Goal: Task Accomplishment & Management: Use online tool/utility

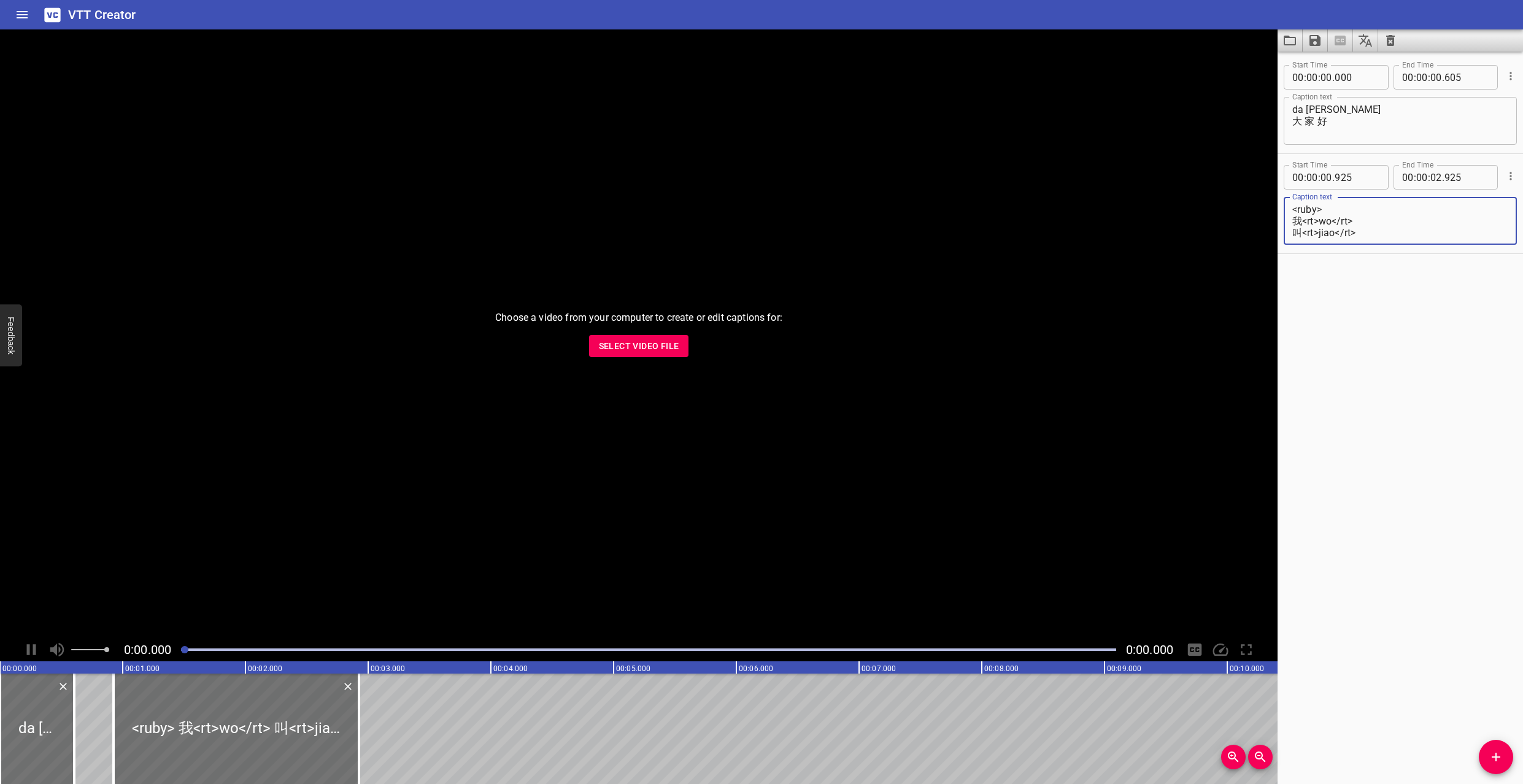
click at [309, 207] on div "Choose a video from your computer to create or edit captions for: Select Video …" at bounding box center [638, 333] width 1278 height 609
click at [1286, 39] on icon "Load captions from file" at bounding box center [1290, 40] width 15 height 15
click at [1289, 42] on icon "Load captions from file" at bounding box center [1290, 40] width 15 height 15
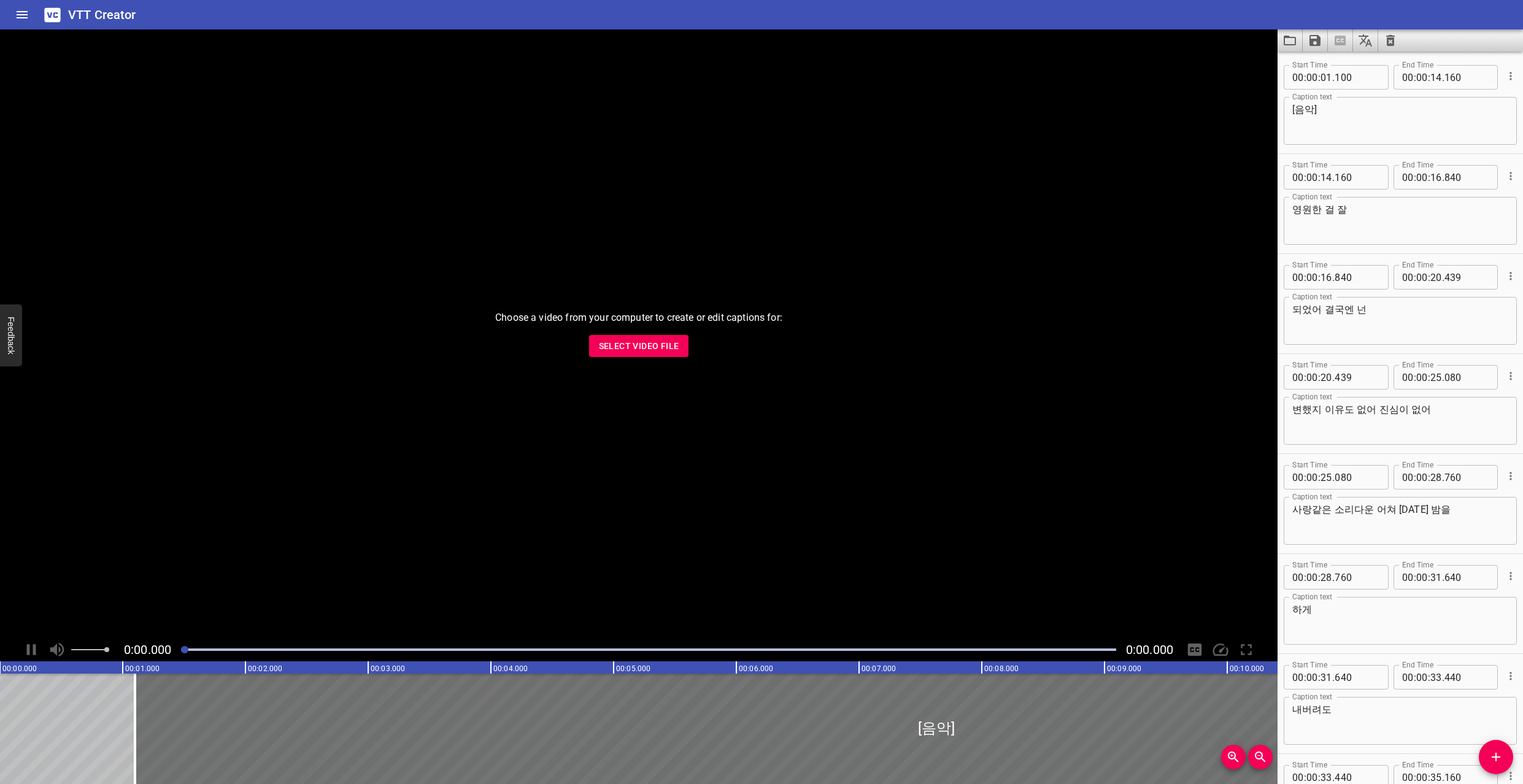
click at [1376, 128] on textarea "[음악]" at bounding box center [1401, 121] width 216 height 35
click at [635, 347] on span "Select Video File" at bounding box center [639, 346] width 80 height 15
click at [646, 352] on span "Select Video File" at bounding box center [639, 346] width 80 height 15
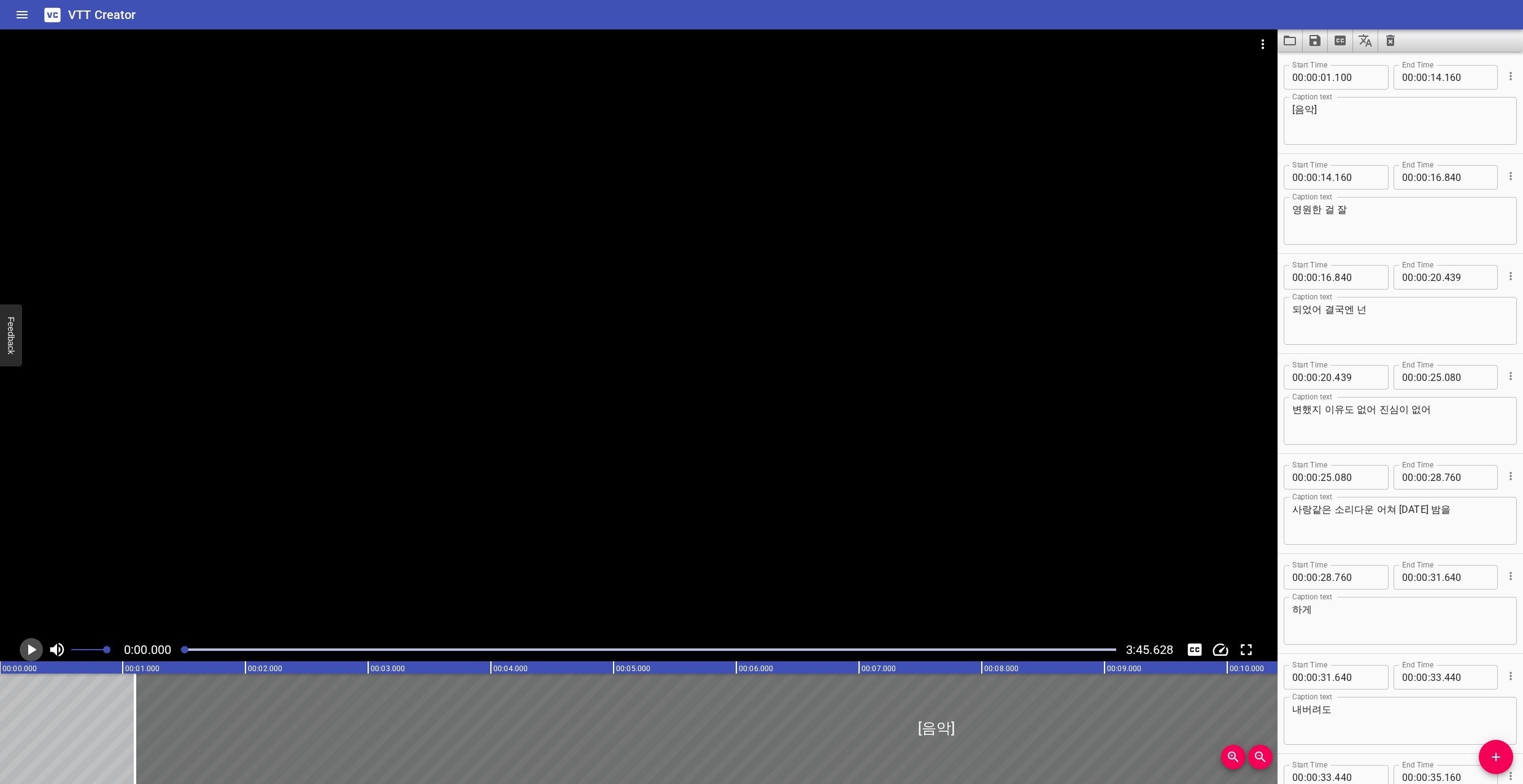
click at [34, 644] on icon "Play/Pause" at bounding box center [31, 650] width 19 height 19
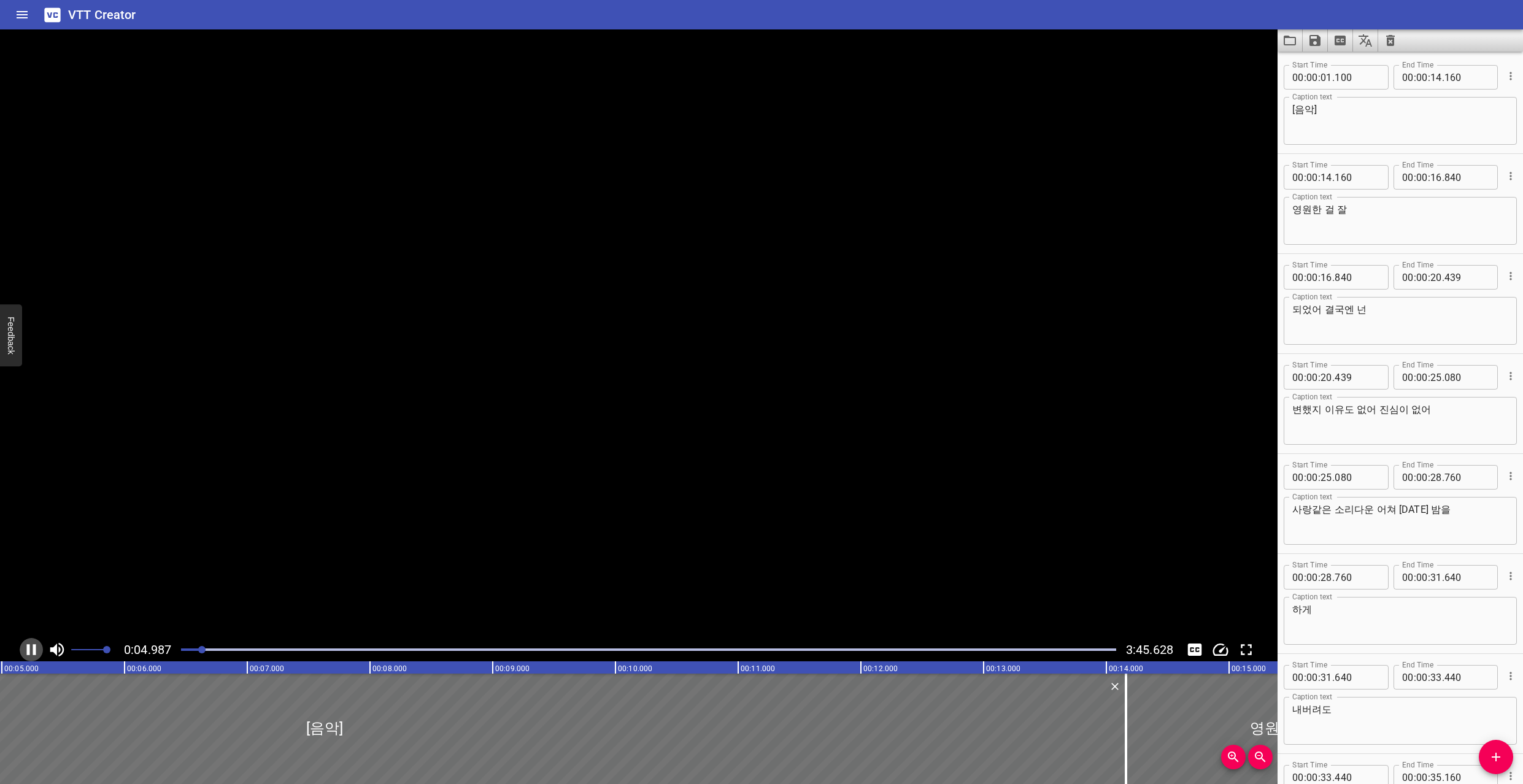
click at [34, 644] on icon "Play/Pause" at bounding box center [31, 650] width 19 height 19
click at [1406, 114] on textarea "[음악]" at bounding box center [1401, 121] width 216 height 35
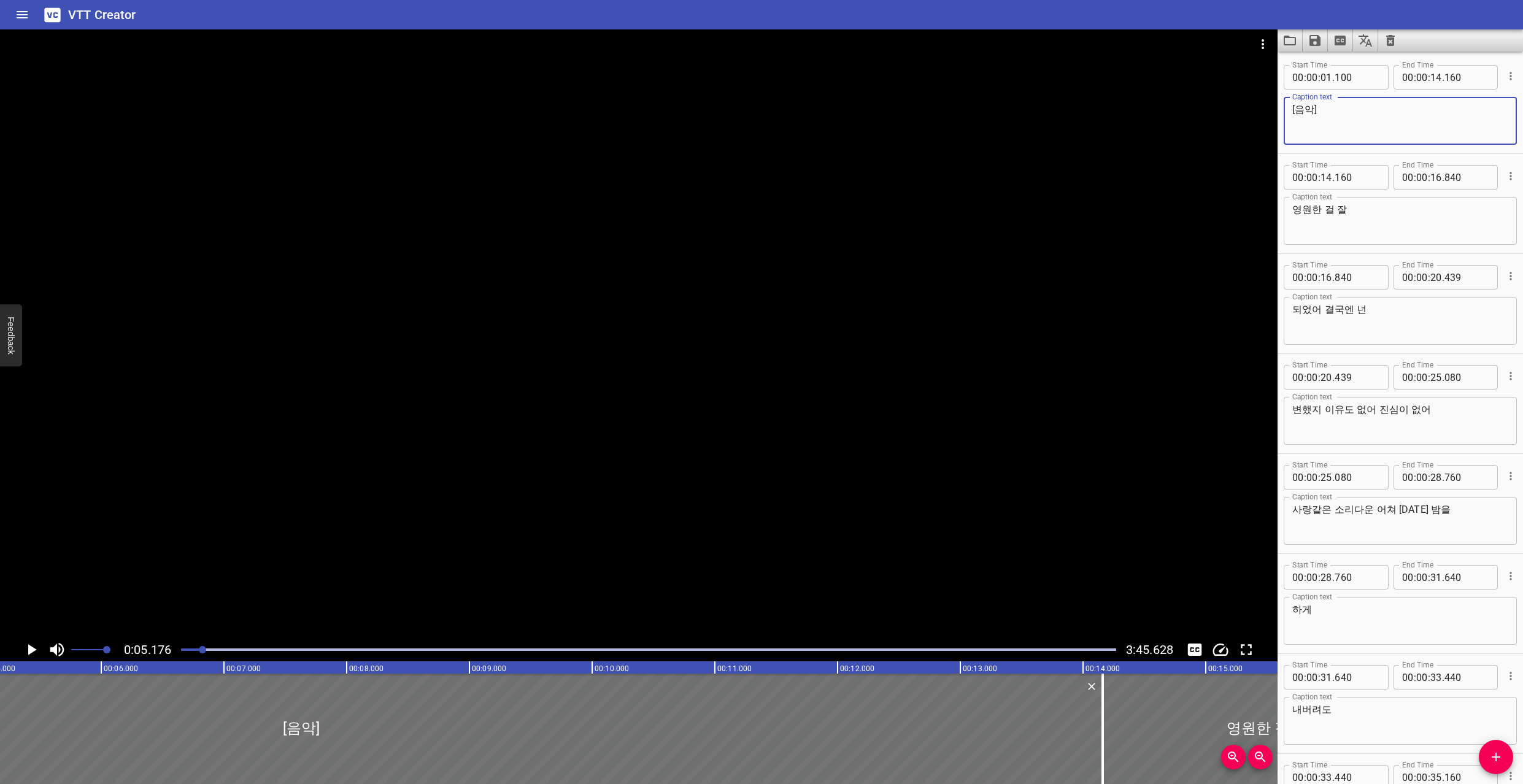
paste textarea "<ruby>음<rt>eum</rt>악<rt>ak</rt></ruby>"
type textarea "[<ruby>음<rt>eum</rt>악<rt>ak</rt></ruby>]"
click at [972, 275] on div at bounding box center [638, 333] width 1278 height 609
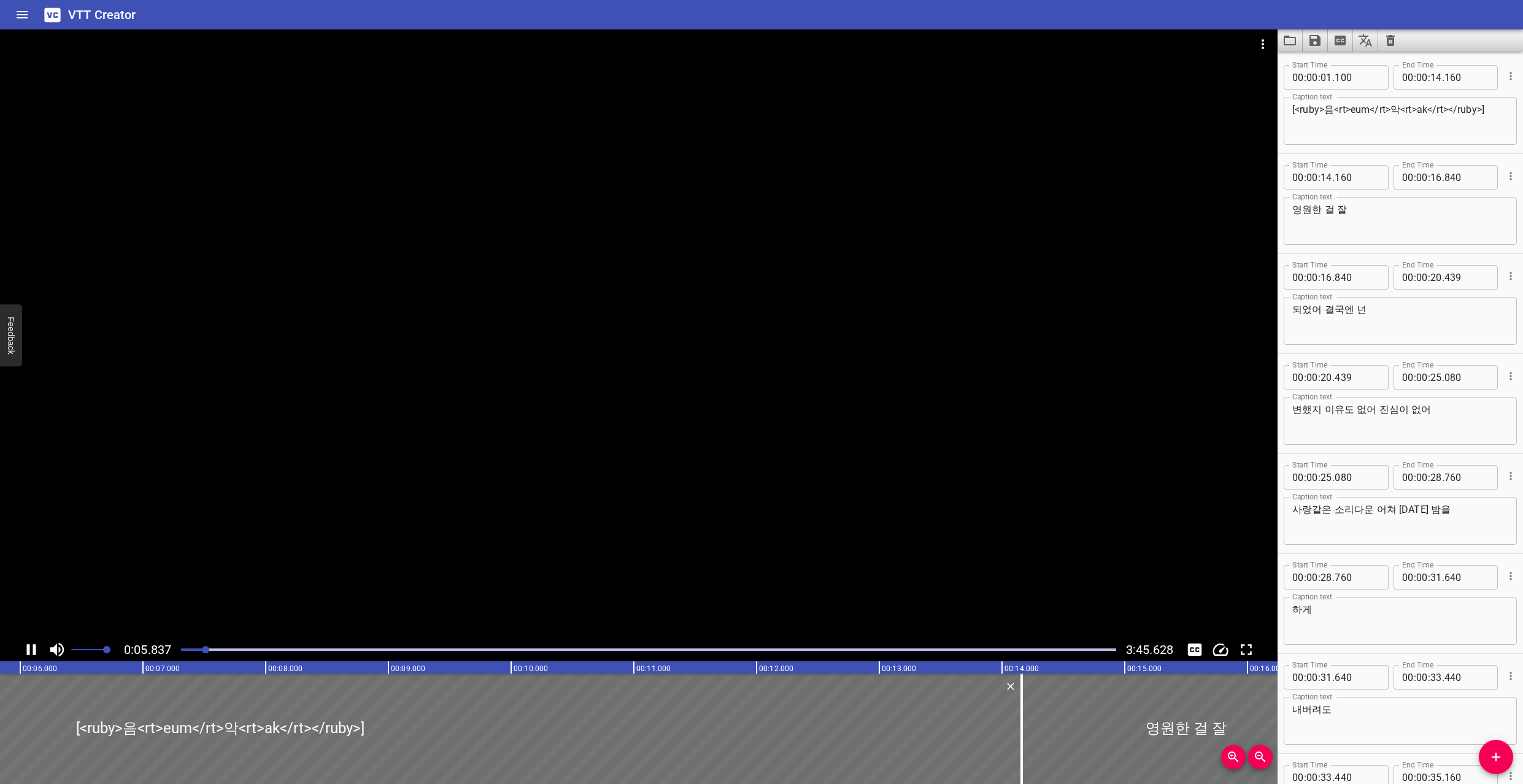
click at [777, 362] on div at bounding box center [638, 333] width 1278 height 609
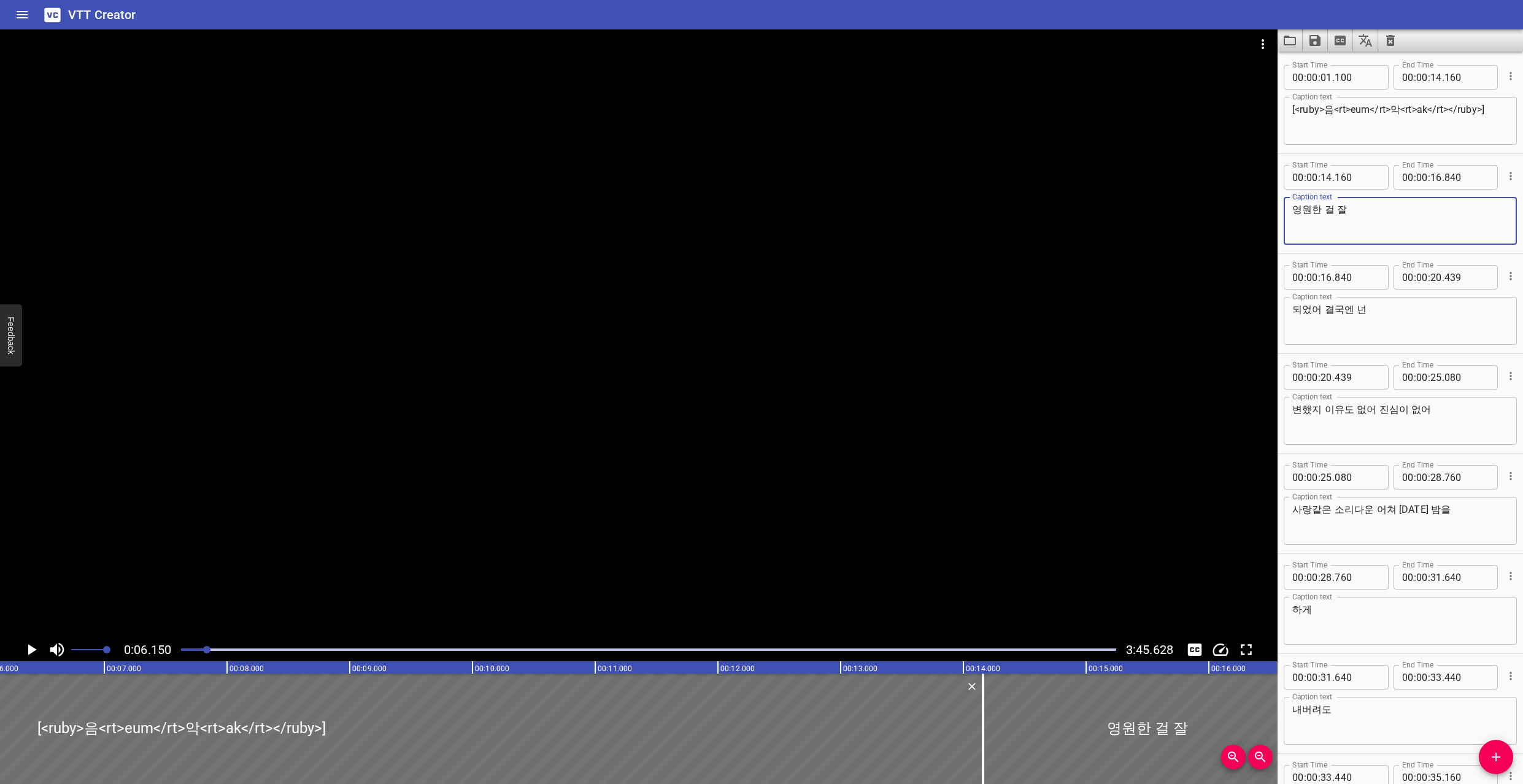
click at [1343, 215] on textarea "영원한 걸 잘" at bounding box center [1401, 221] width 216 height 35
click at [1297, 212] on textarea "영원한 걸 잘" at bounding box center [1401, 221] width 216 height 35
click at [1330, 210] on textarea "<ruby>영원한 걸 잘</ruby>" at bounding box center [1401, 221] width 216 height 35
click at [1382, 210] on textarea "<ruby>영<rt></rt>원한 걸 잘</ruby>" at bounding box center [1401, 221] width 216 height 35
paste textarea "<rt></rt>"
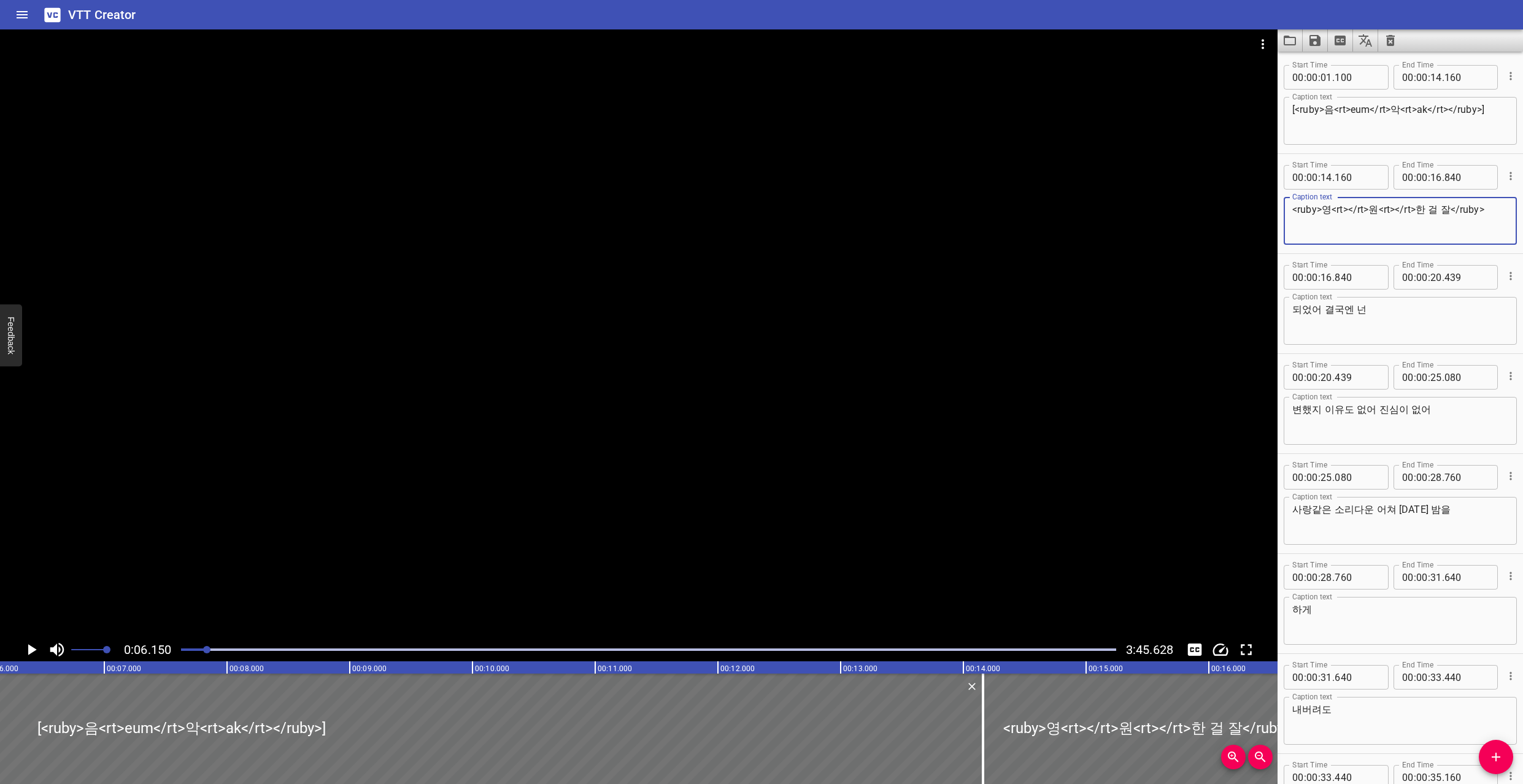
paste textarea "<rt></rt>"
paste textarea "rt></rt><"
click at [1348, 208] on textarea "<ruby>영<rt></rt>원<rt></rt>한<rt></rt> 걸<rt></rt> 잘<rt></rt></ruby>" at bounding box center [1401, 221] width 216 height 35
paste textarea "yeong"
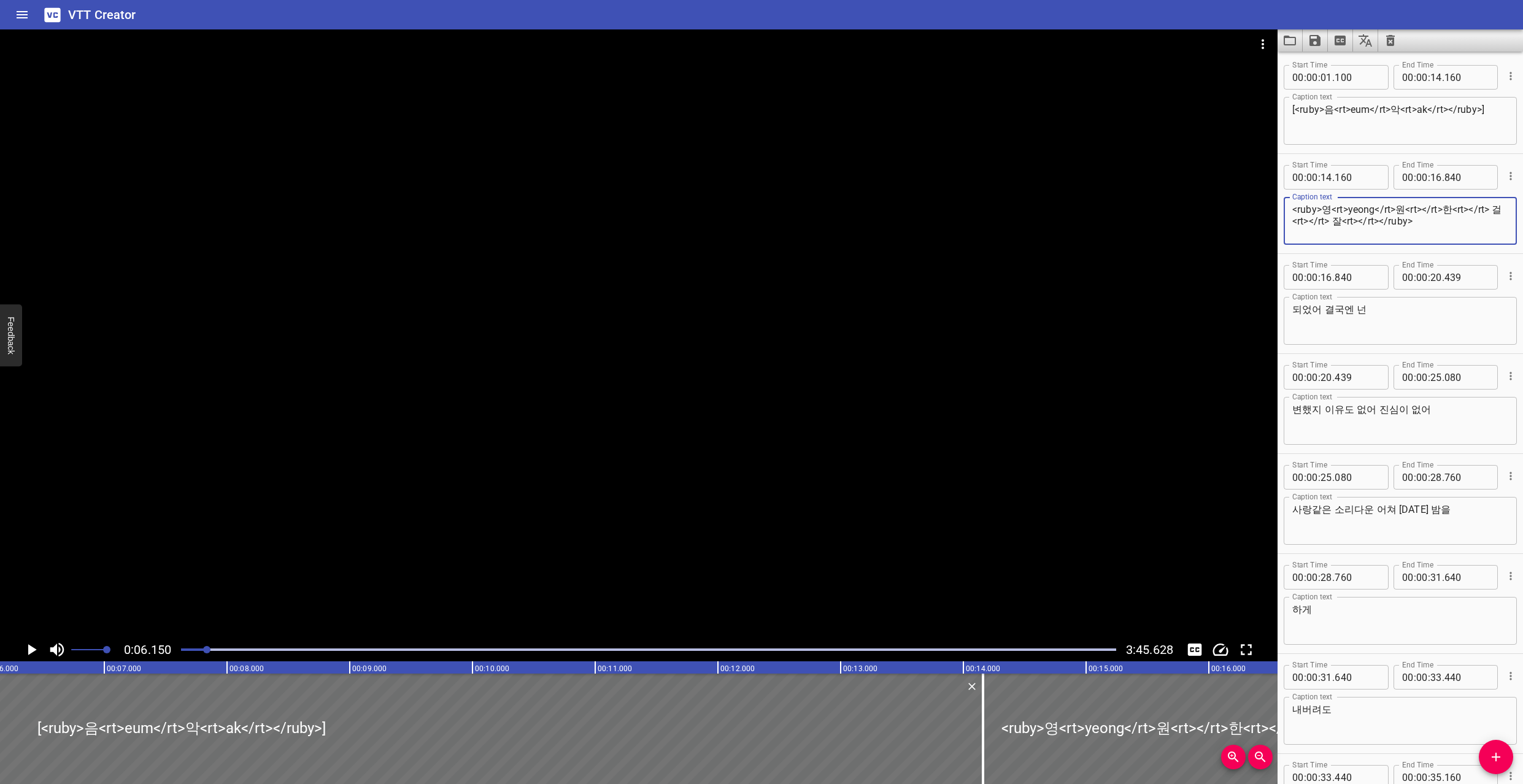
click at [868, 509] on div at bounding box center [638, 333] width 1278 height 609
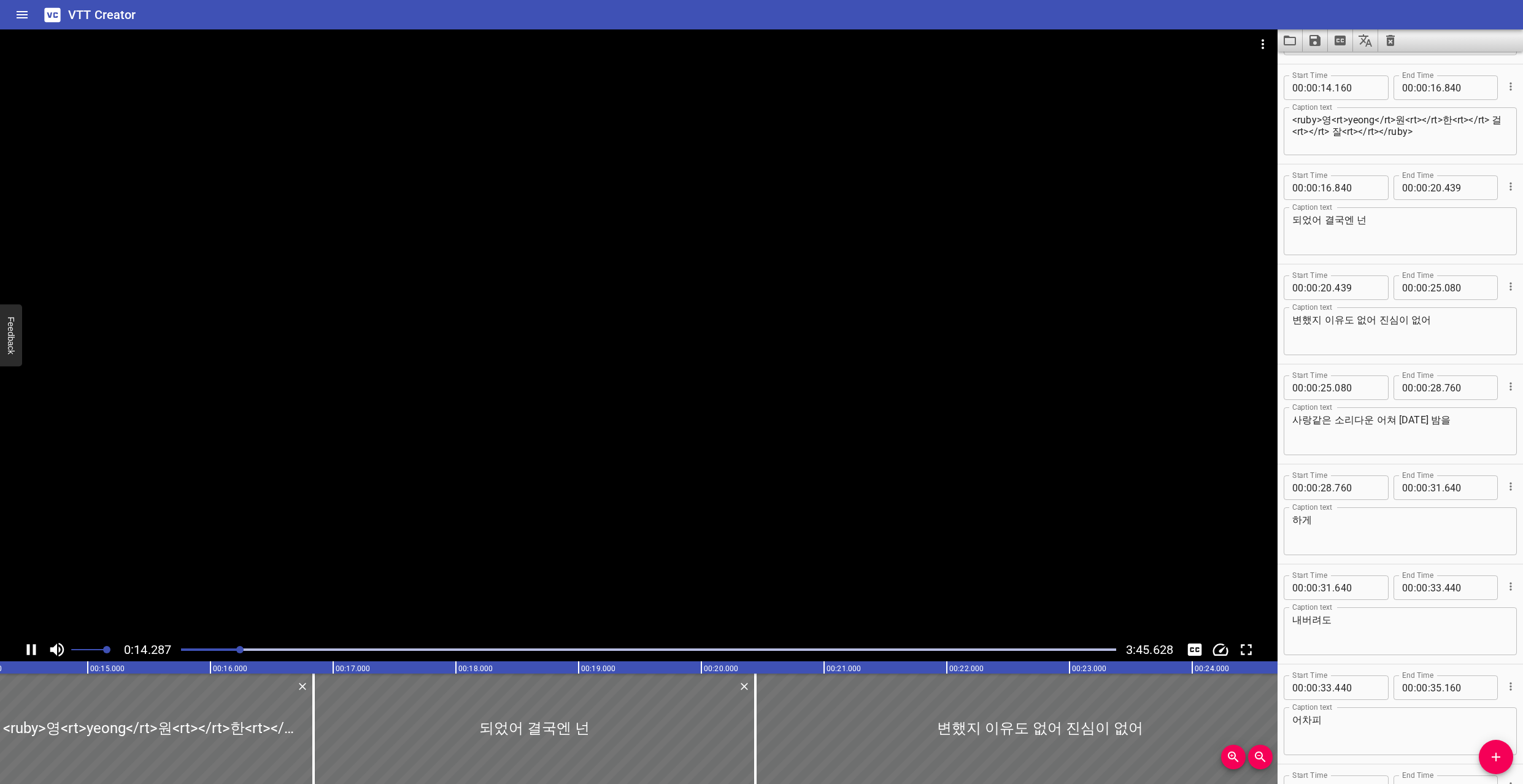
scroll to position [100, 0]
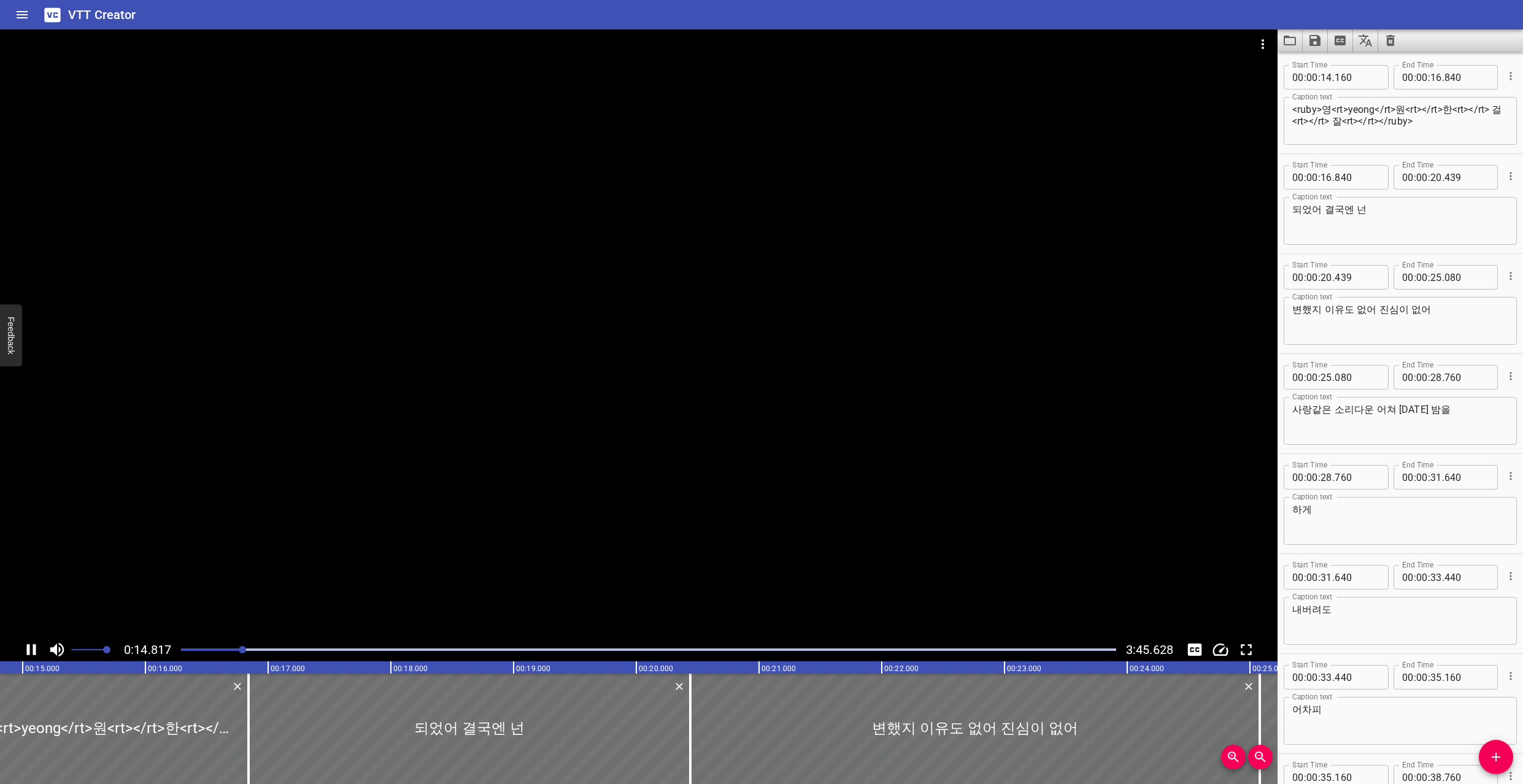
click at [859, 437] on div at bounding box center [638, 333] width 1278 height 609
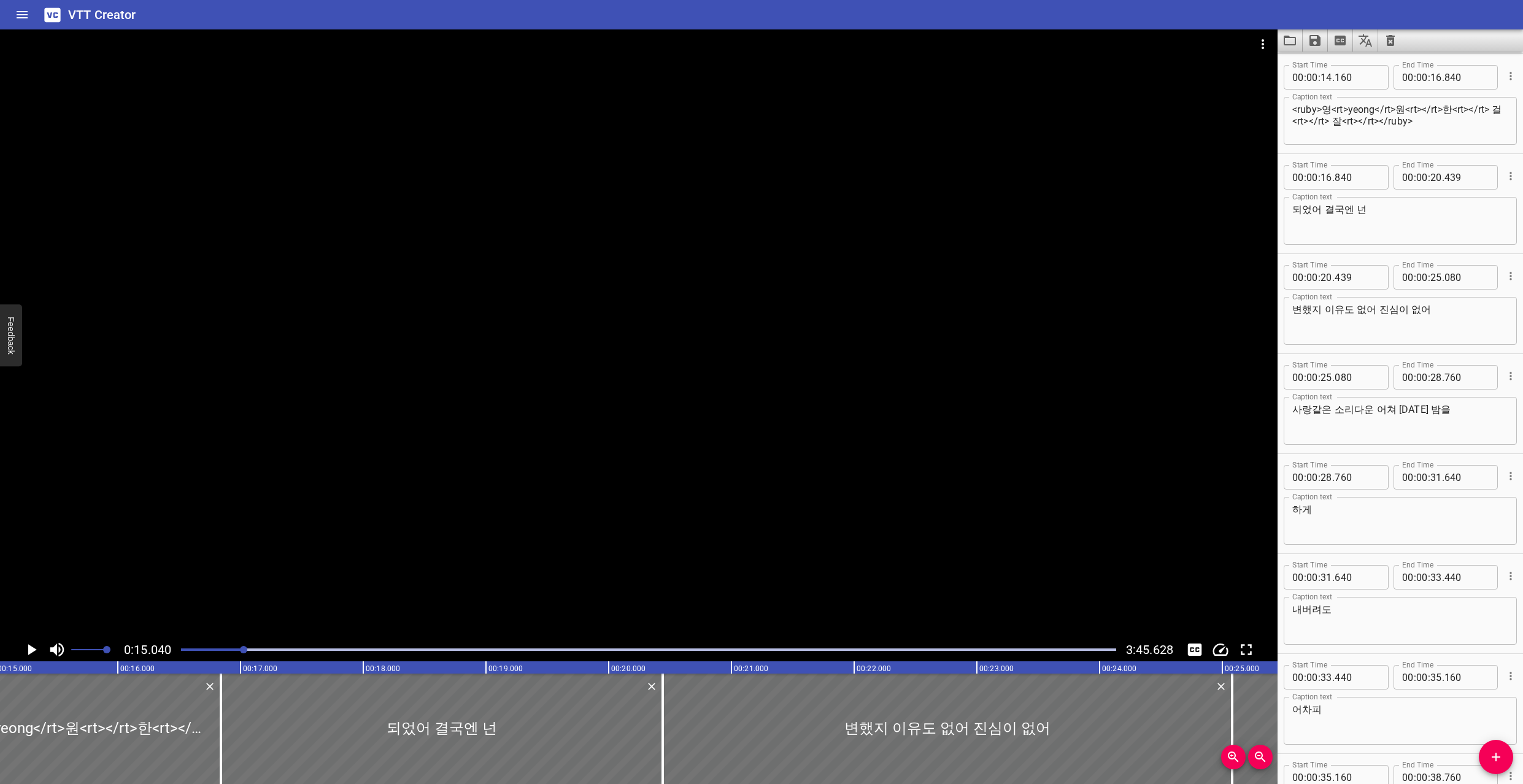
scroll to position [0, 0]
click at [1424, 209] on textarea "<ruby>영<rt>yeong</rt>원<rt></rt>한<rt></rt> 걸<rt></rt> 잘<rt></rt></ruby>" at bounding box center [1401, 221] width 216 height 35
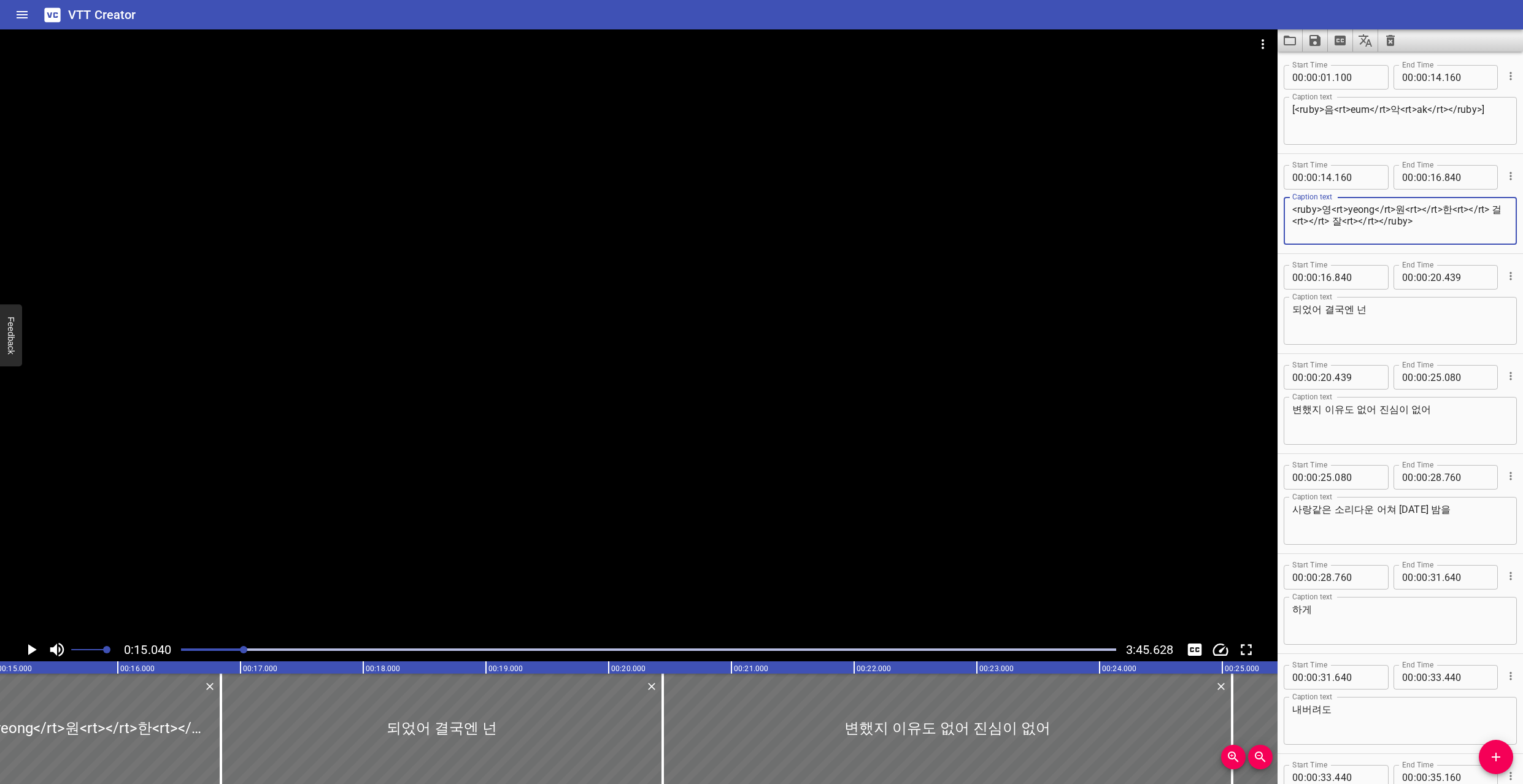
paste textarea "won"
click at [1490, 208] on textarea "<ruby>영<rt>yeong</rt>원<rt>won</rt>한<rt></rt> 걸<rt></rt> 잘<rt></rt></ruby>" at bounding box center [1401, 221] width 216 height 35
click at [1467, 210] on textarea "<ruby>영<rt>yeong</rt>원<rt>won</rt>한<rt></rt> 걸<rt></rt> 잘<rt></rt></ruby>" at bounding box center [1401, 221] width 216 height 35
click at [1494, 205] on textarea "<ruby>영<rt>yeong</rt>원<rt>won</rt>한<rt></rt> 걸<rt></rt> 잘<rt></rt></ruby>" at bounding box center [1401, 221] width 216 height 35
paste textarea "han"
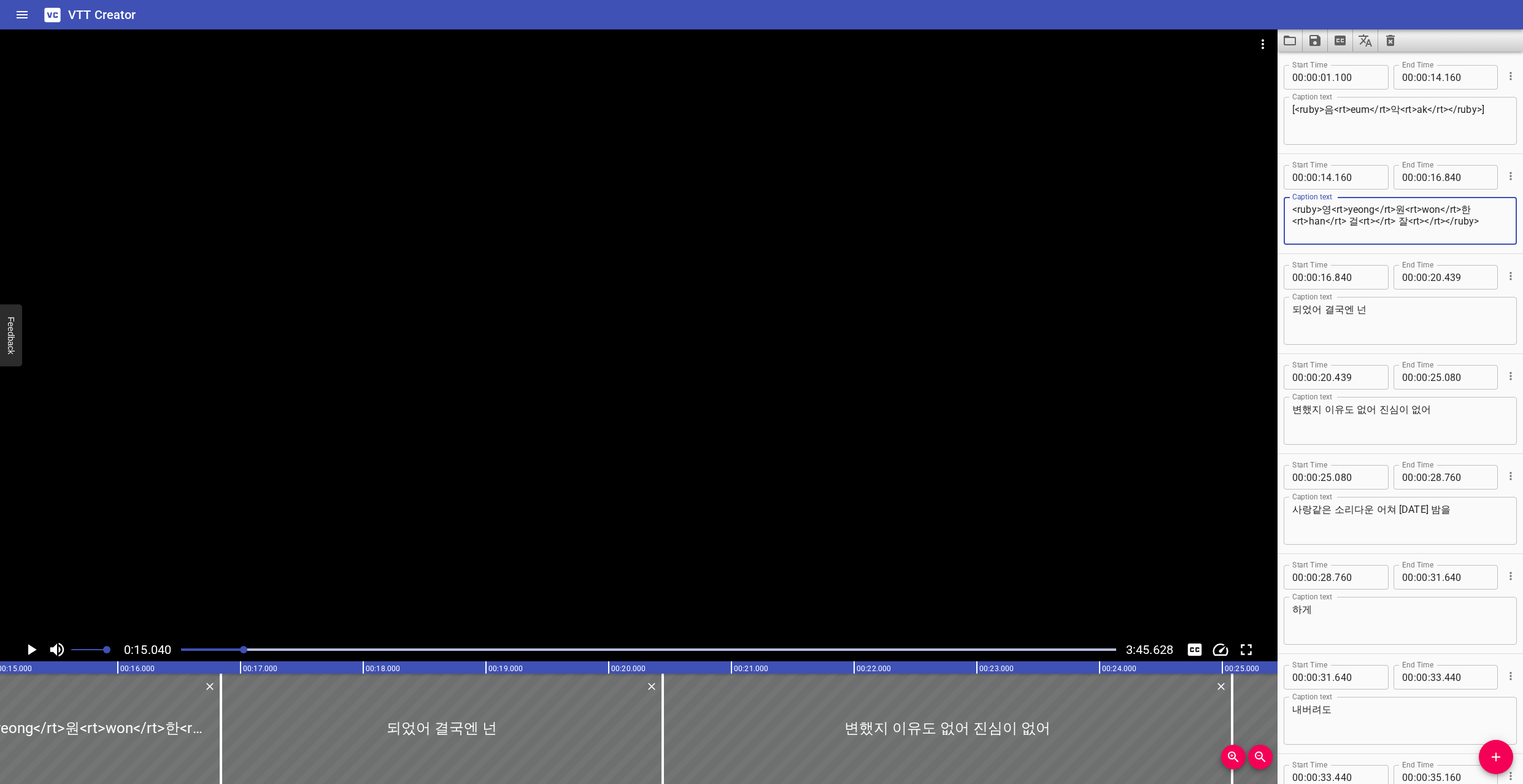
click at [1376, 220] on textarea "<ruby>영<rt>yeong</rt>원<rt>won</rt>한<rt>han</rt> 걸<rt></rt> 잘<rt></rt></ruby>" at bounding box center [1401, 221] width 216 height 35
paste textarea "geol"
click at [1446, 219] on textarea "<ruby>영<rt>yeong</rt>원<rt>won</rt>한<rt>han</rt> 걸<rt>geol</rt> 잘<rt></rt></ruby>" at bounding box center [1401, 221] width 216 height 35
type textarea "<ruby>영<rt>yeong</rt>원<rt>won</rt>한<rt>han</rt> 걸<rt>geol</rt> 잘<rt>jal</rt></r…"
click at [856, 455] on div at bounding box center [638, 333] width 1278 height 609
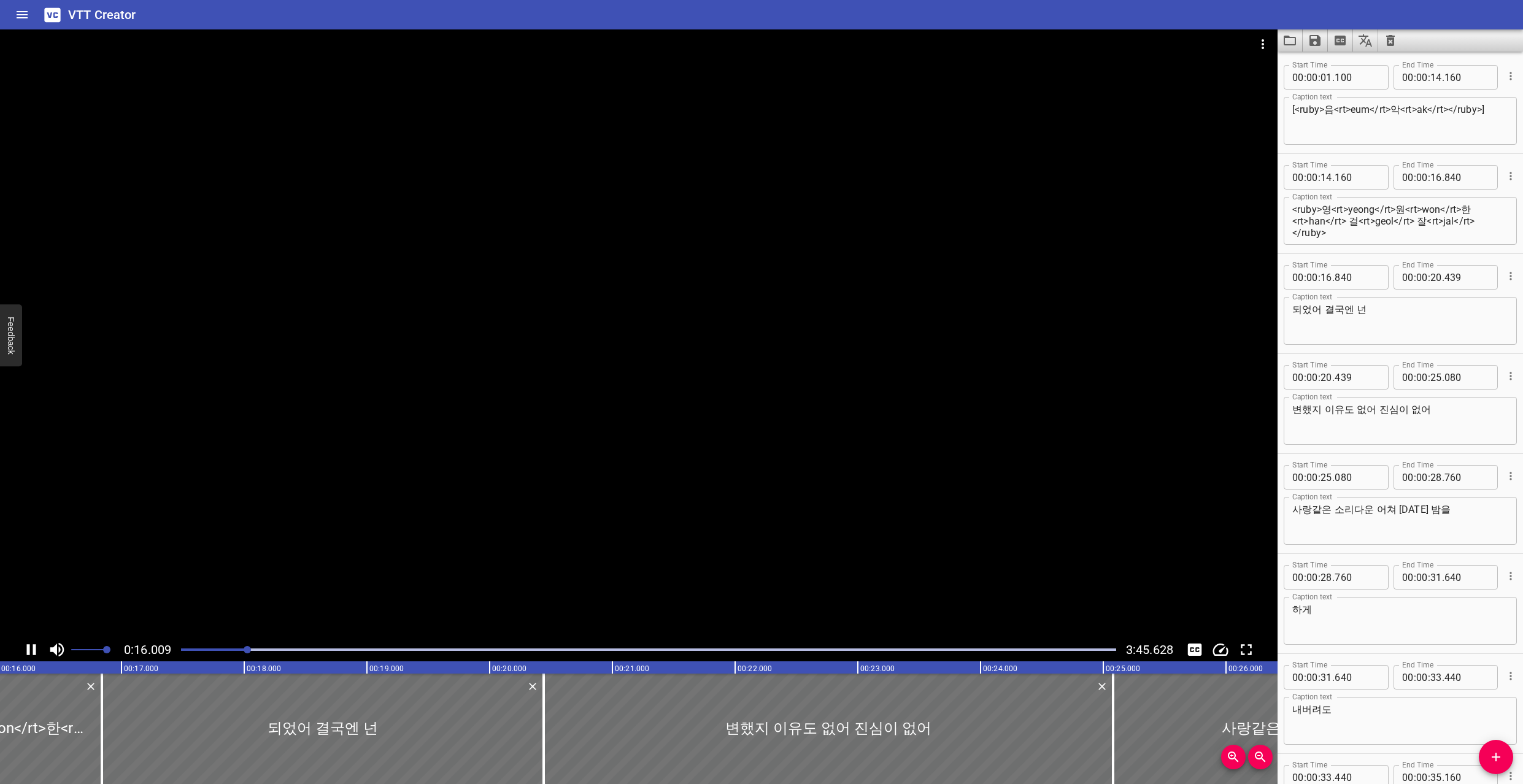
click at [791, 433] on div at bounding box center [638, 333] width 1278 height 609
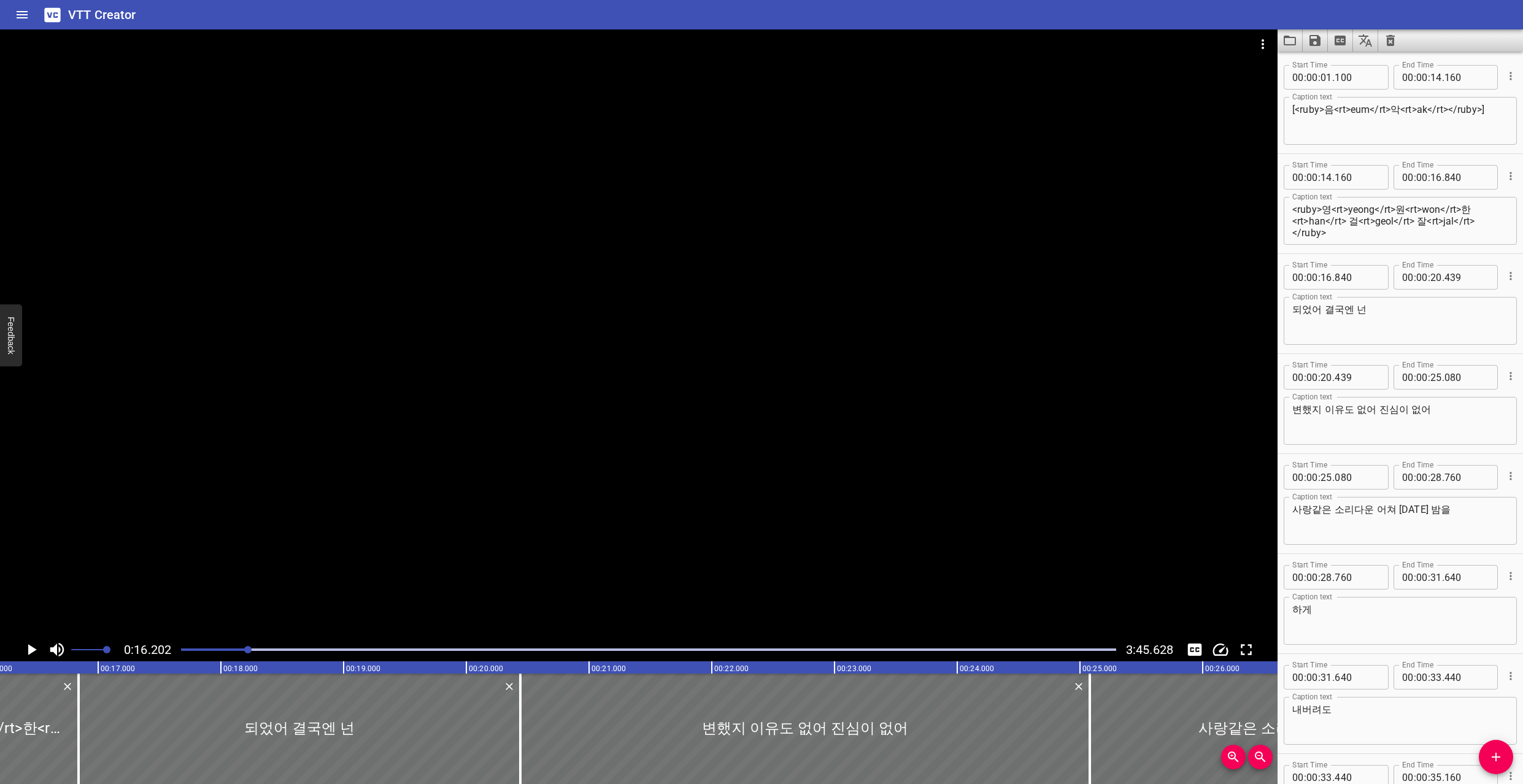
click at [811, 416] on div at bounding box center [638, 333] width 1278 height 609
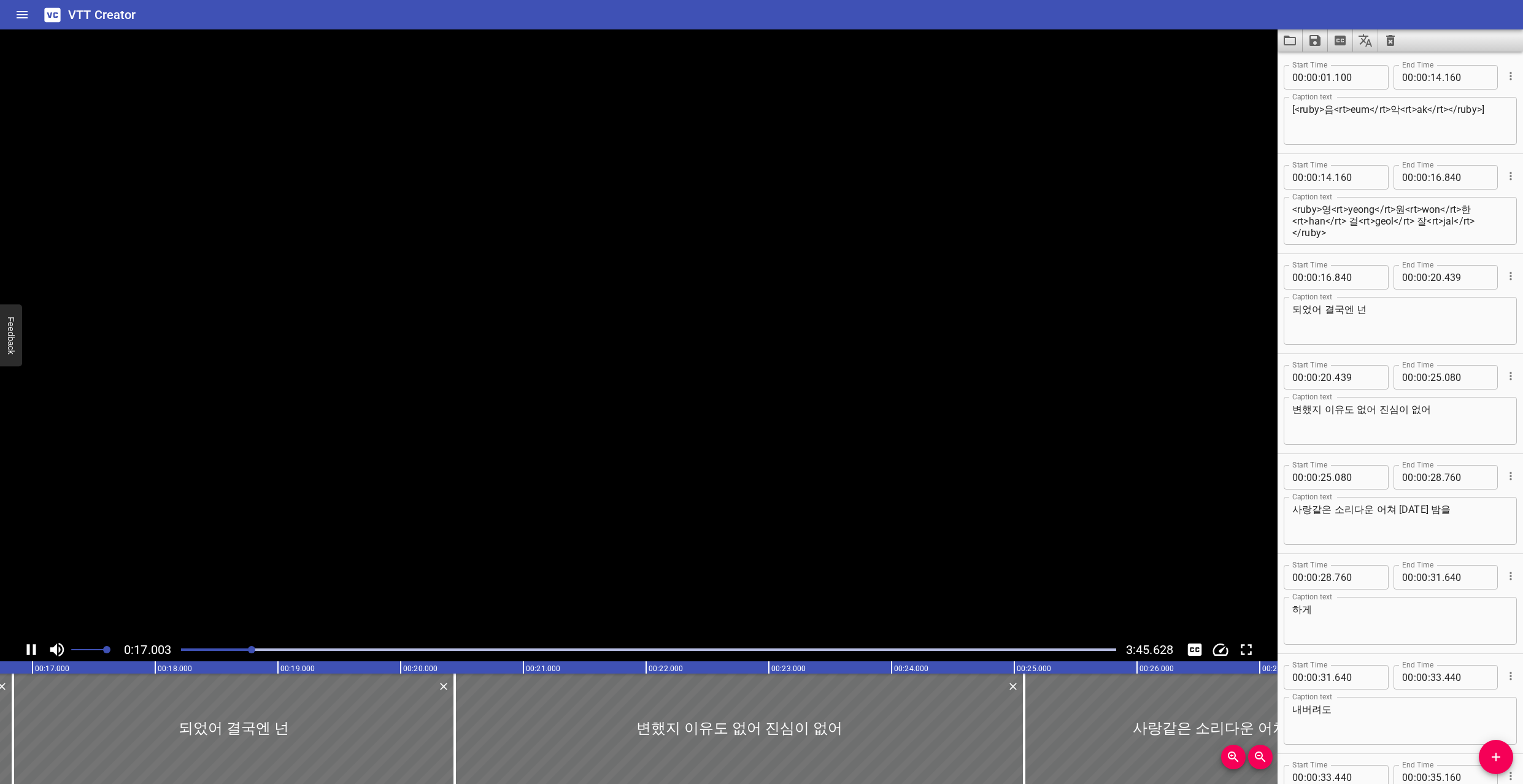
scroll to position [0, 2087]
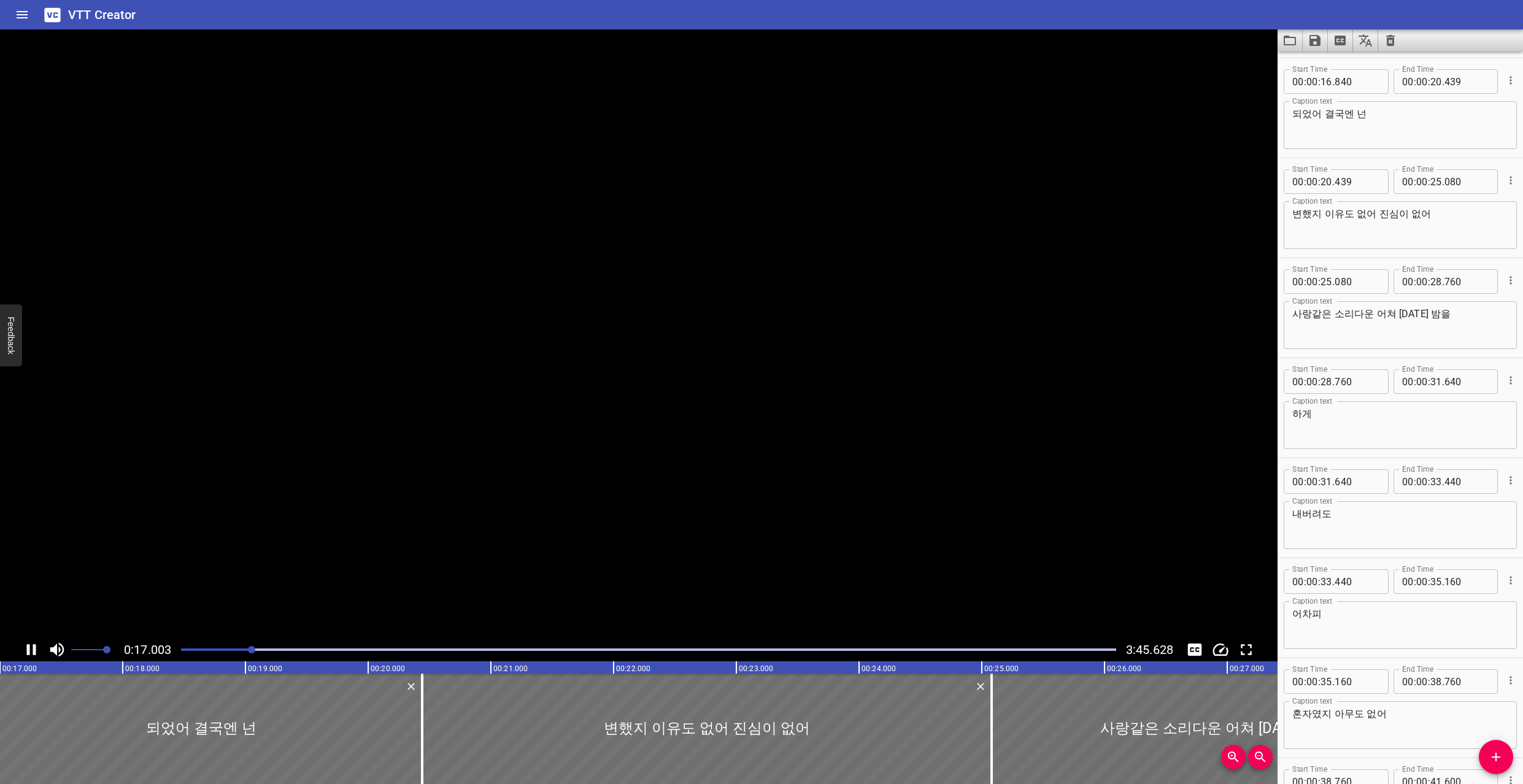
click at [811, 416] on video at bounding box center [638, 333] width 1278 height 609
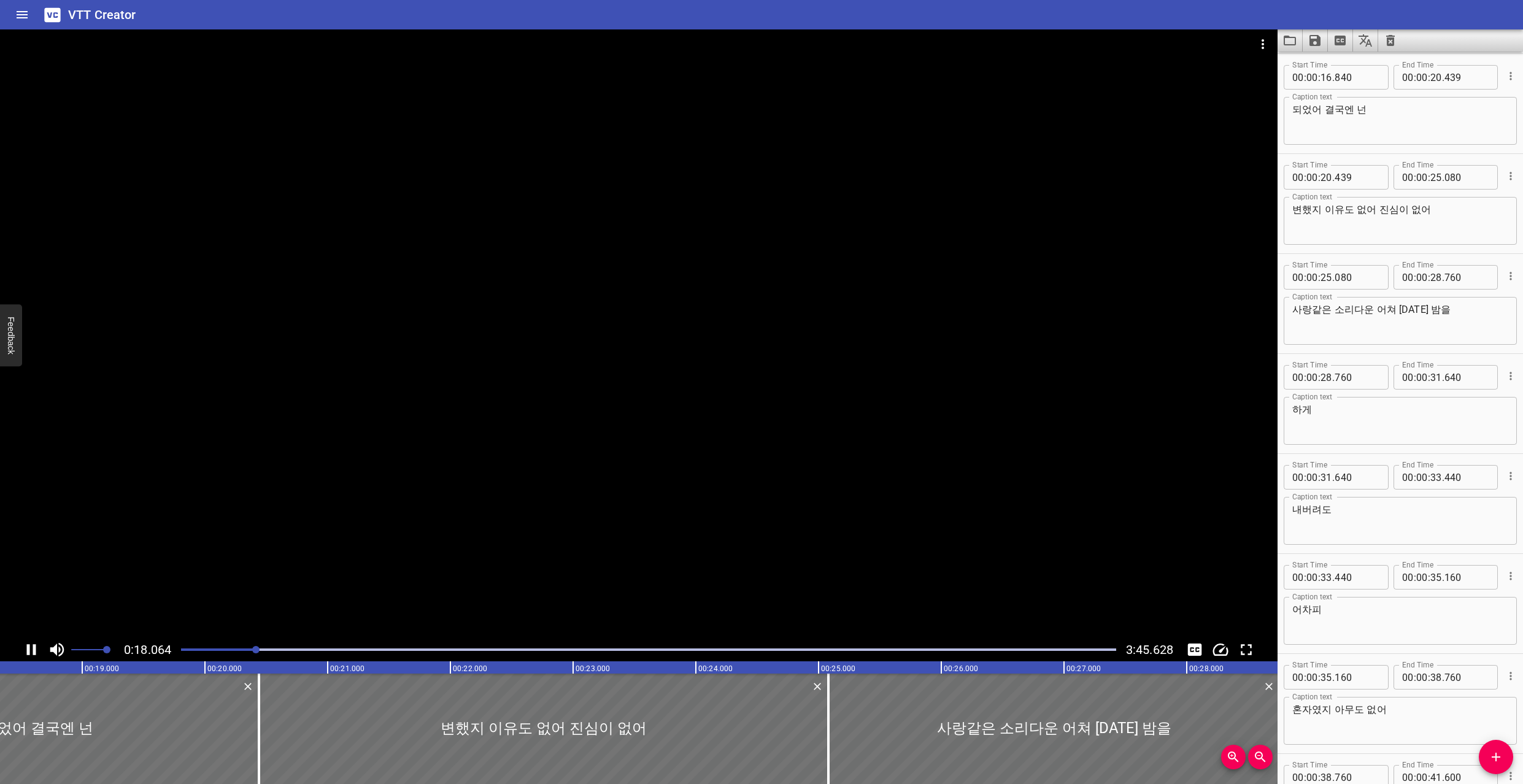
click at [612, 321] on div at bounding box center [638, 333] width 1278 height 609
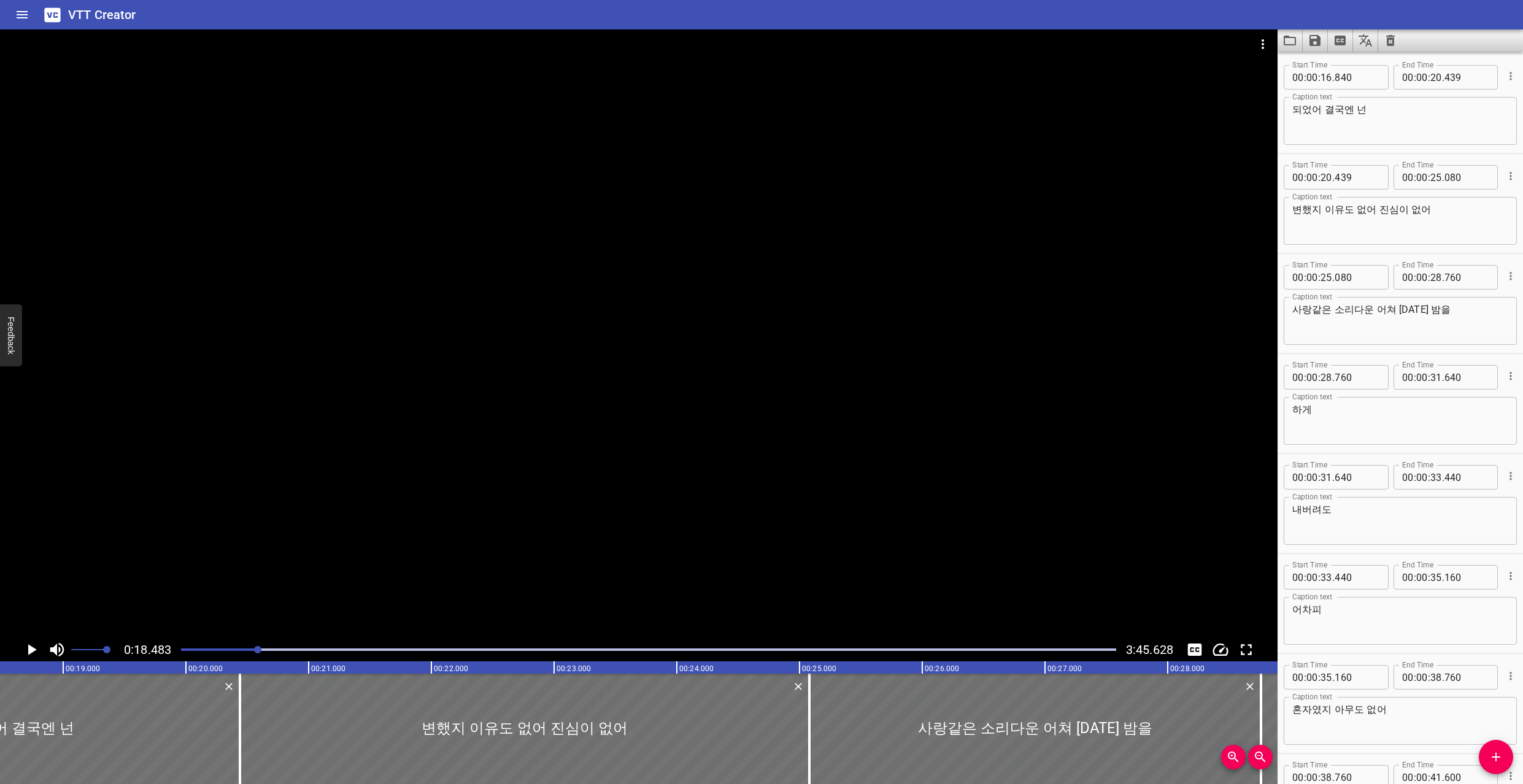
scroll to position [0, 0]
click at [1376, 312] on textarea "되었어 결국엔 넌" at bounding box center [1401, 320] width 216 height 35
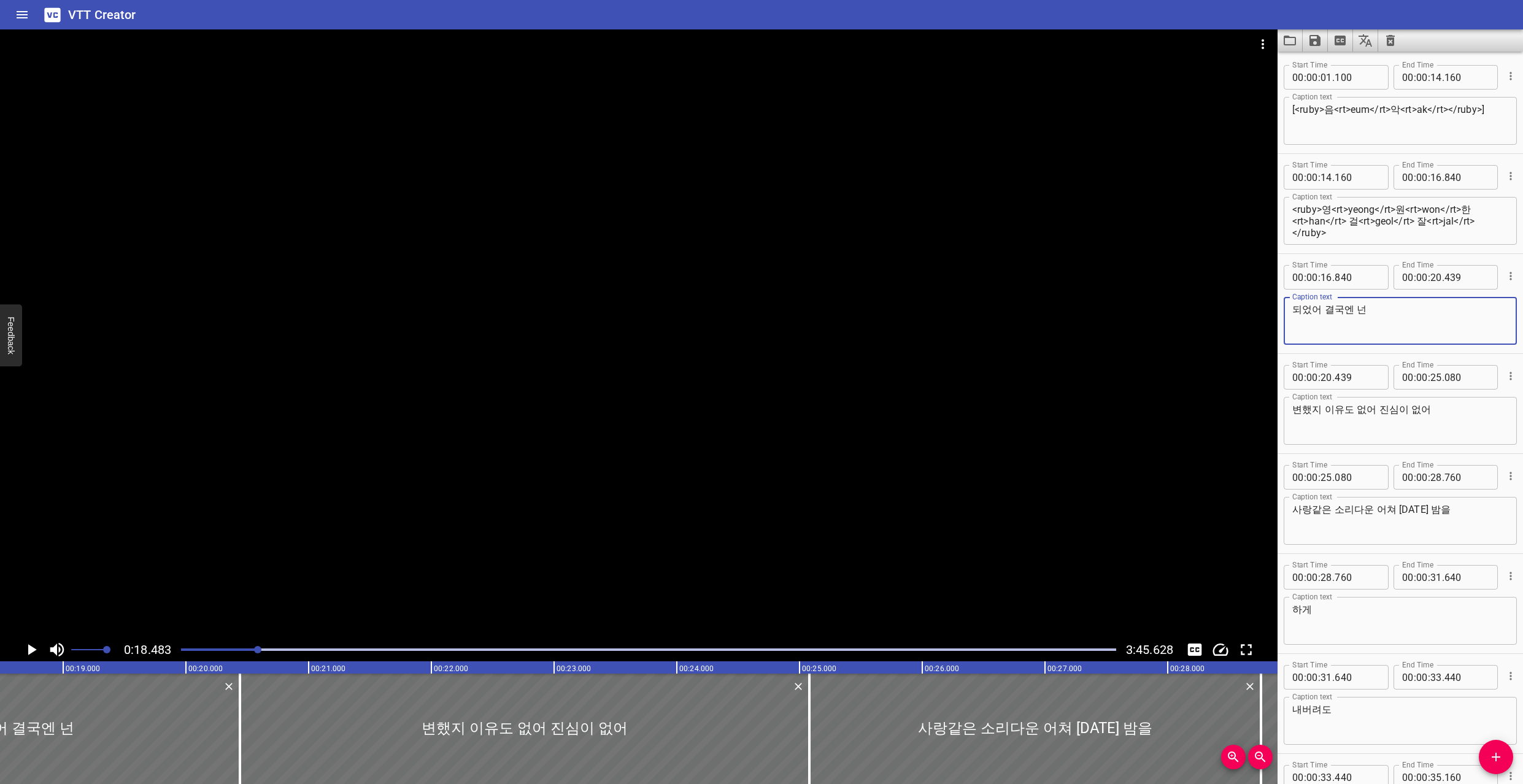
click at [1376, 312] on textarea "되었어 결국엔 넌" at bounding box center [1401, 320] width 216 height 35
click at [1321, 42] on icon "Save captions to file" at bounding box center [1315, 40] width 15 height 15
click at [1330, 67] on li "Save to VTT file" at bounding box center [1348, 67] width 90 height 22
click at [229, 652] on div at bounding box center [648, 650] width 950 height 17
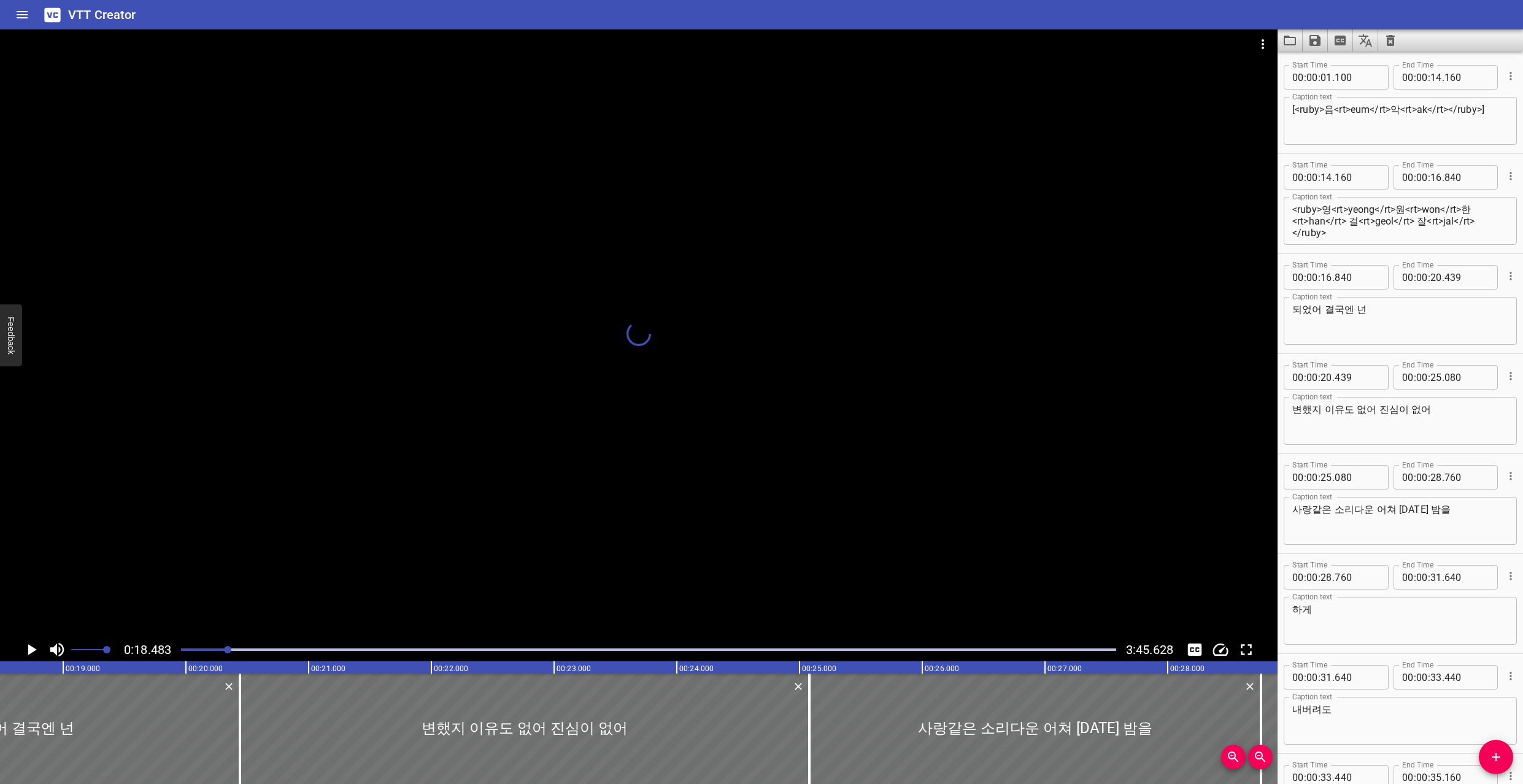
drag, startPoint x: 237, startPoint y: 648, endPoint x: 206, endPoint y: 653, distance: 31.4
click at [206, 653] on div at bounding box center [648, 650] width 950 height 17
click at [1194, 645] on icon "Toggle captions" at bounding box center [1195, 650] width 14 height 12
click at [1369, 39] on icon "Translate captions" at bounding box center [1366, 40] width 14 height 12
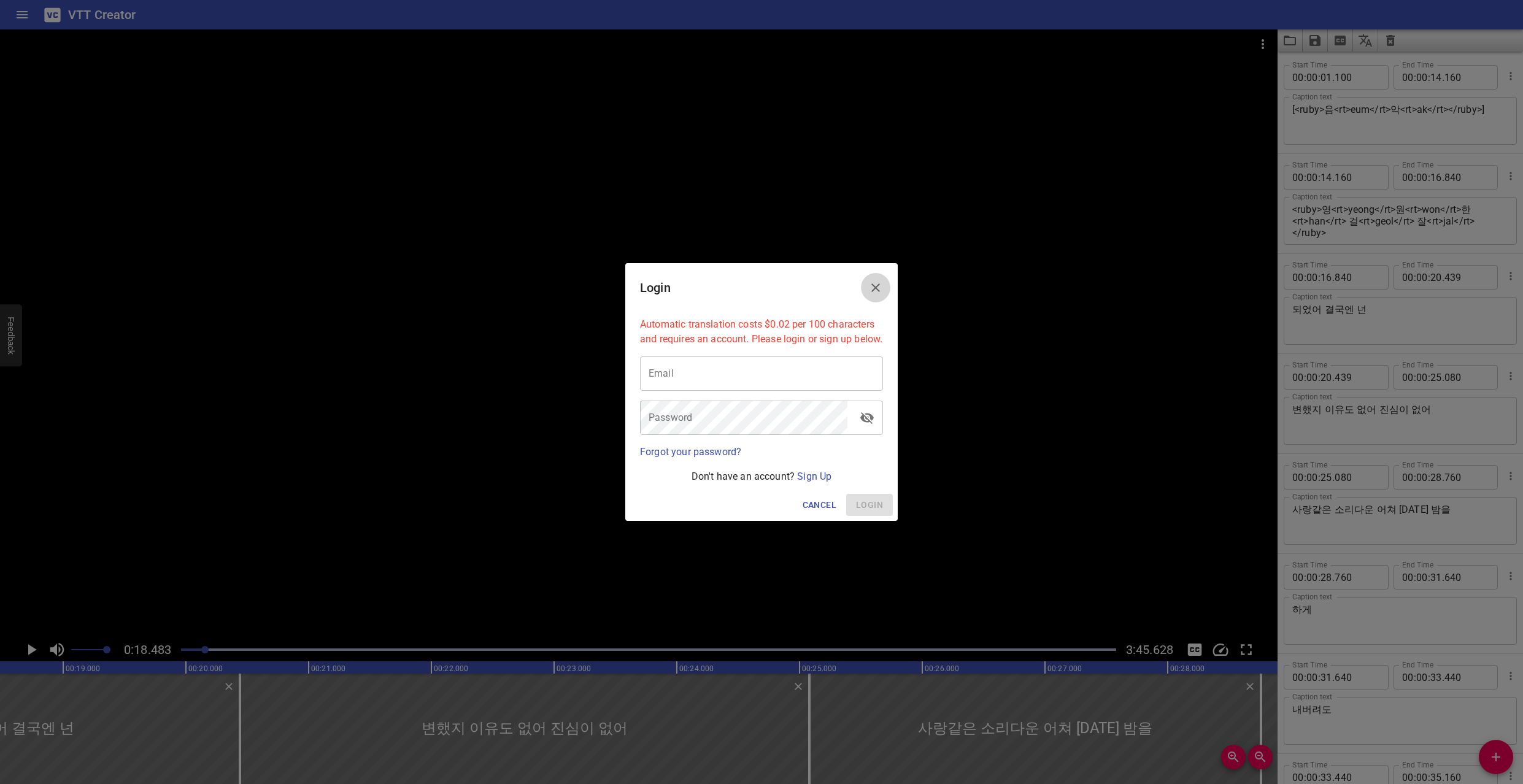
click at [876, 280] on icon "Close" at bounding box center [875, 288] width 15 height 15
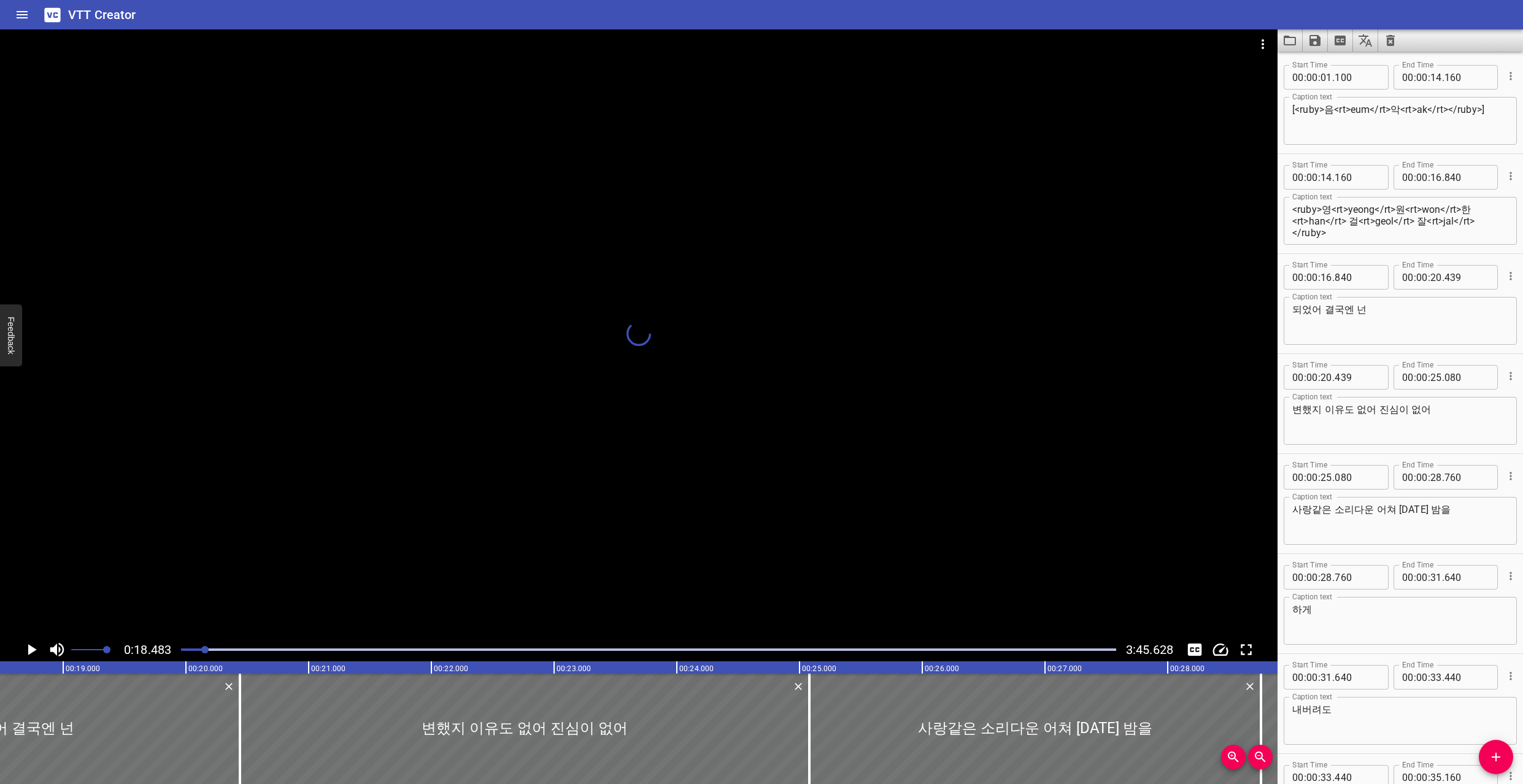
click at [969, 344] on div at bounding box center [638, 333] width 1278 height 609
drag, startPoint x: 202, startPoint y: 645, endPoint x: 183, endPoint y: 648, distance: 19.2
click at [183, 647] on div at bounding box center [648, 650] width 950 height 17
click at [32, 644] on icon "Play/Pause" at bounding box center [31, 650] width 19 height 19
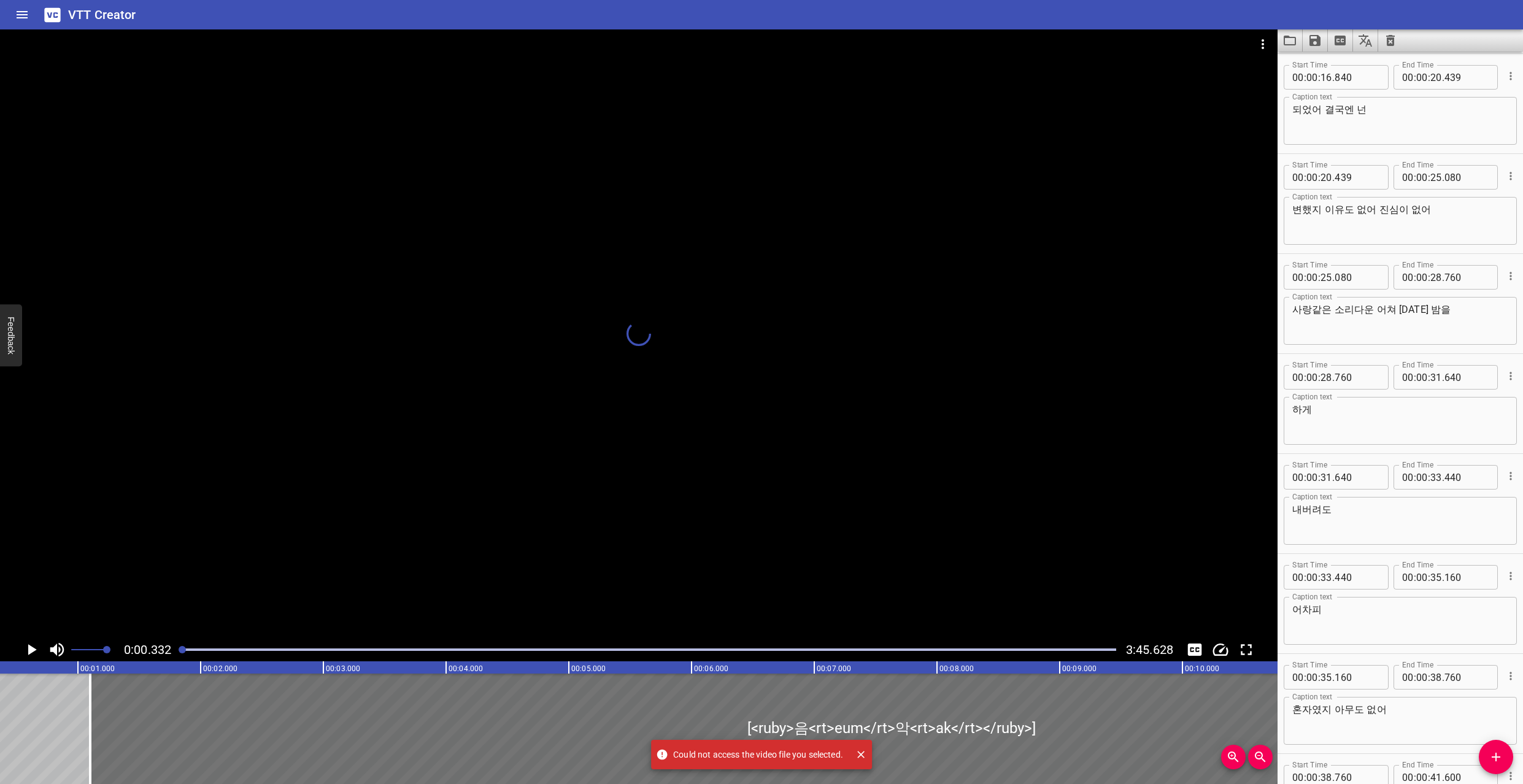
scroll to position [0, 41]
